Goal: Task Accomplishment & Management: Manage account settings

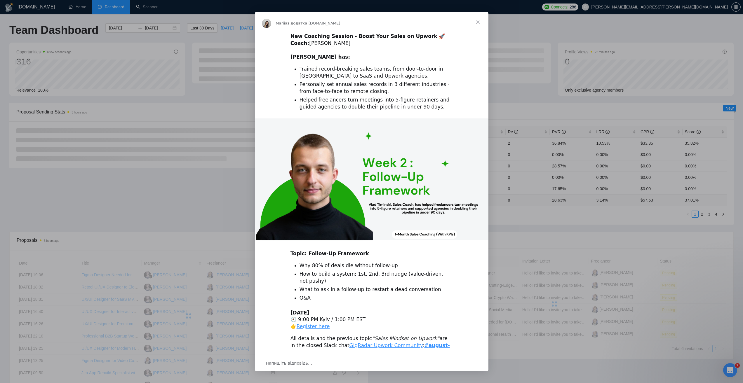
click at [477, 24] on span "Закрити" at bounding box center [477, 22] width 21 height 21
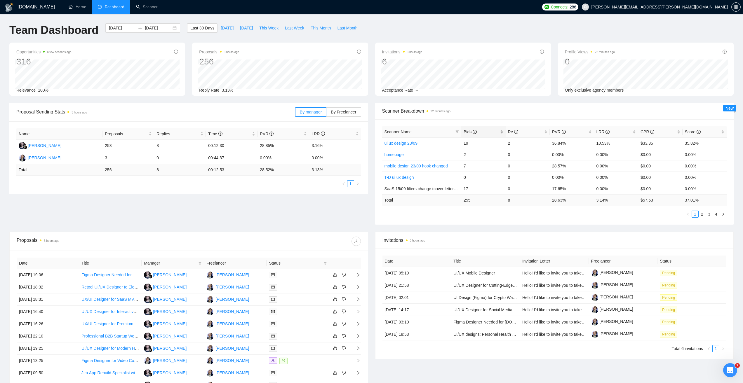
click at [471, 130] on span "Bids" at bounding box center [469, 132] width 13 height 5
click at [702, 213] on link "2" at bounding box center [702, 214] width 6 height 6
click at [709, 213] on link "3" at bounding box center [709, 214] width 6 height 6
click at [716, 215] on link "4" at bounding box center [716, 214] width 6 height 6
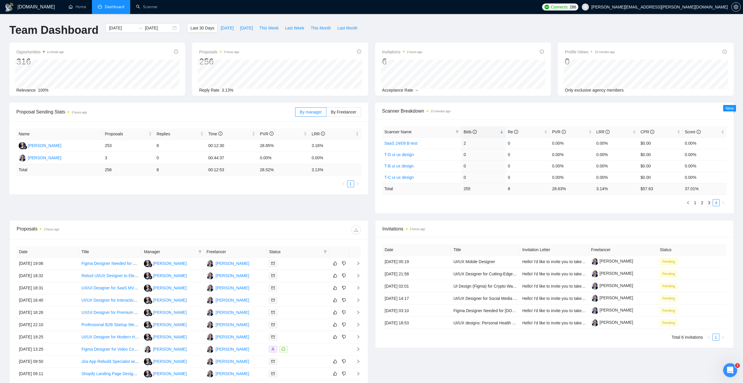
drag, startPoint x: 386, startPoint y: 20, endPoint x: 390, endPoint y: 25, distance: 6.2
click at [386, 20] on div "[DOMAIN_NAME] Home Dashboard Scanner Connects: 286 [PERSON_NAME][EMAIL_ADDRESS]…" at bounding box center [371, 225] width 743 height 451
click at [528, 229] on span "Invitations 3 hours ago" at bounding box center [554, 228] width 344 height 7
click at [689, 202] on icon "left" at bounding box center [688, 203] width 4 height 4
